Goal: Task Accomplishment & Management: Manage account settings

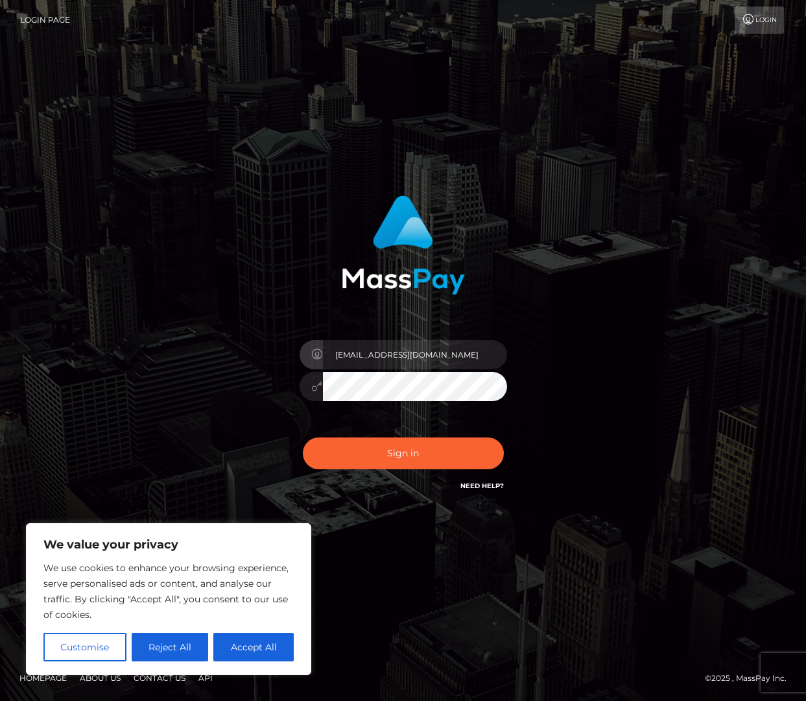
type input "[EMAIL_ADDRESS][DOMAIN_NAME]"
click at [403, 453] on button "Sign in" at bounding box center [403, 453] width 201 height 32
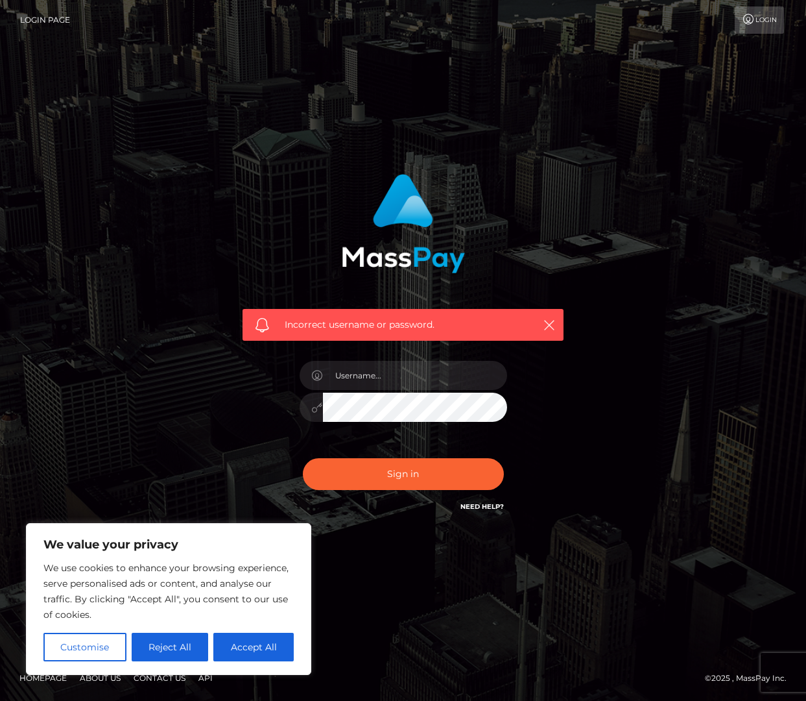
drag, startPoint x: 253, startPoint y: 648, endPoint x: 237, endPoint y: 646, distance: 15.7
click at [254, 648] on button "Accept All" at bounding box center [253, 646] width 80 height 29
checkbox input "true"
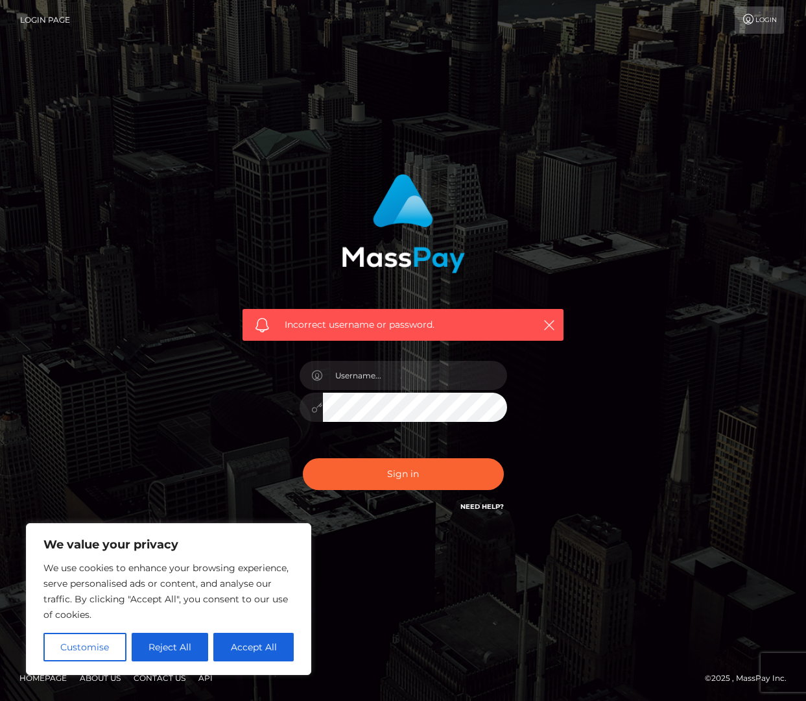
checkbox input "true"
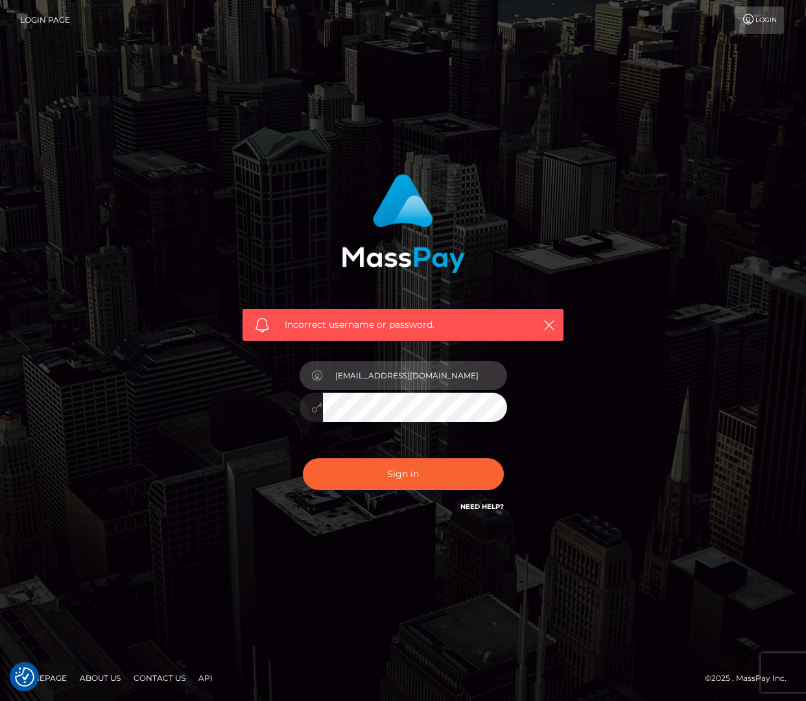
type input "[EMAIL_ADDRESS][DOMAIN_NAME]"
click at [403, 474] on button "Sign in" at bounding box center [403, 474] width 201 height 32
drag, startPoint x: 378, startPoint y: 377, endPoint x: 391, endPoint y: 377, distance: 13.0
click at [378, 377] on input "[EMAIL_ADDRESS][DOMAIN_NAME]" at bounding box center [415, 375] width 184 height 29
type input "lrspecter@gmail.com"
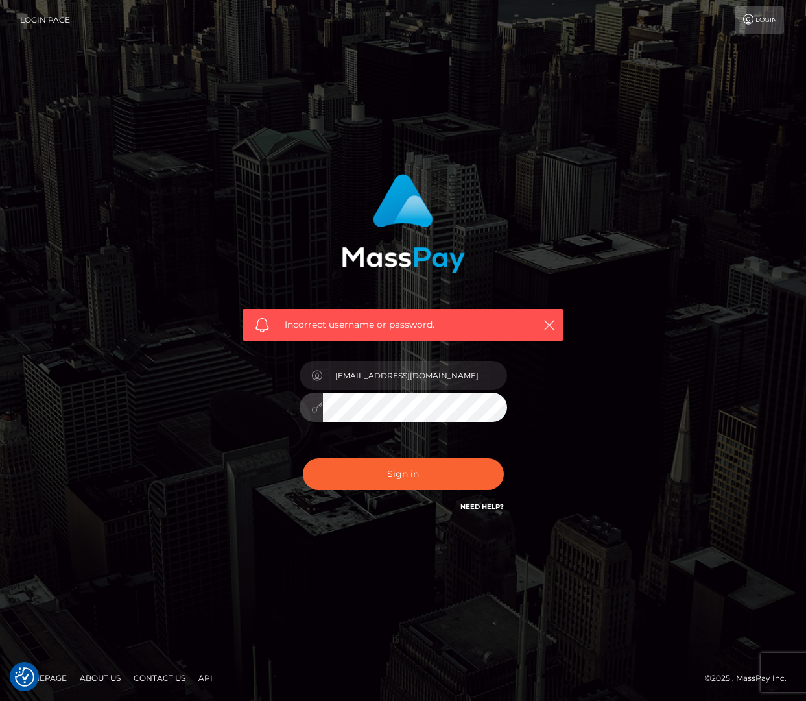
click at [403, 474] on button "Sign in" at bounding box center [403, 474] width 201 height 32
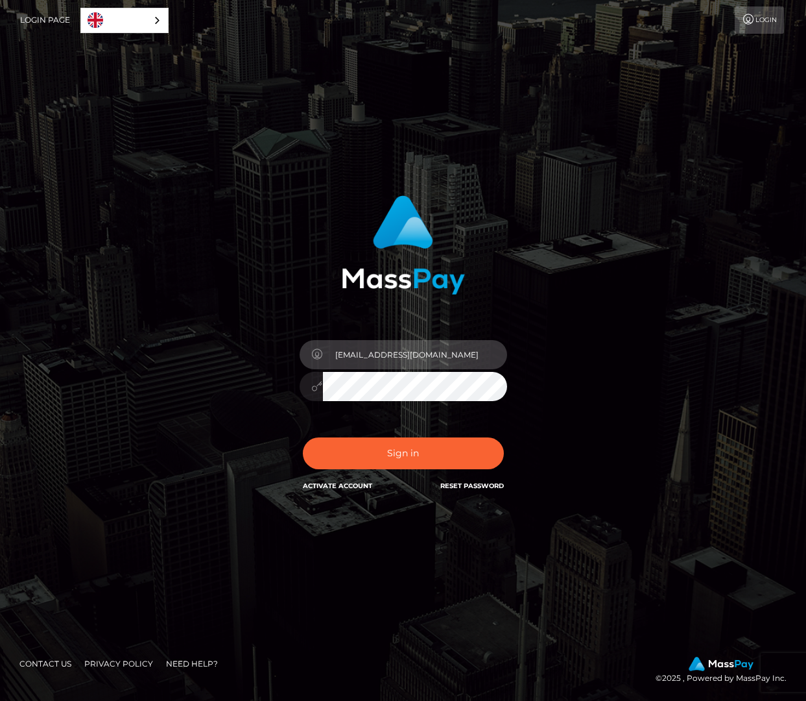
type input "[EMAIL_ADDRESS][DOMAIN_NAME]"
click at [403, 453] on button "Sign in" at bounding box center [403, 453] width 201 height 32
